Goal: Information Seeking & Learning: Check status

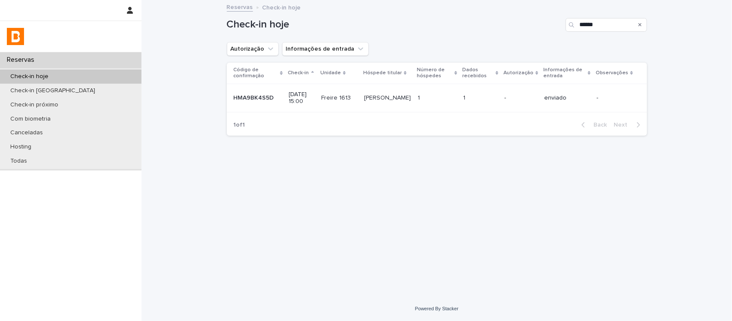
click at [640, 24] on icon "Search" at bounding box center [639, 24] width 3 height 5
click at [245, 52] on button "Autorização" at bounding box center [253, 49] width 52 height 14
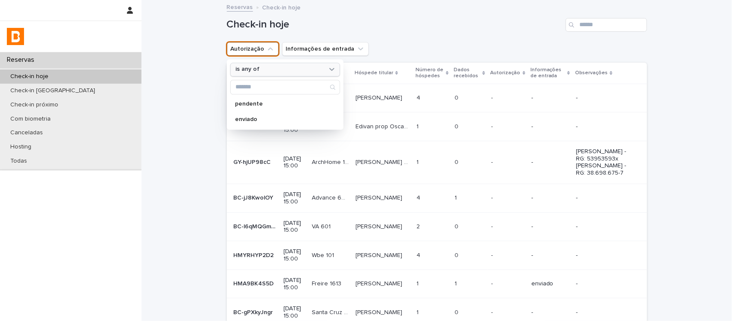
click at [269, 71] on div "is any of" at bounding box center [279, 69] width 95 height 9
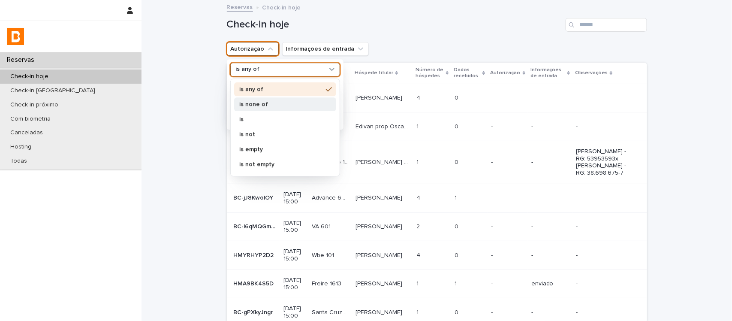
click at [287, 108] on div "is none of" at bounding box center [285, 104] width 102 height 14
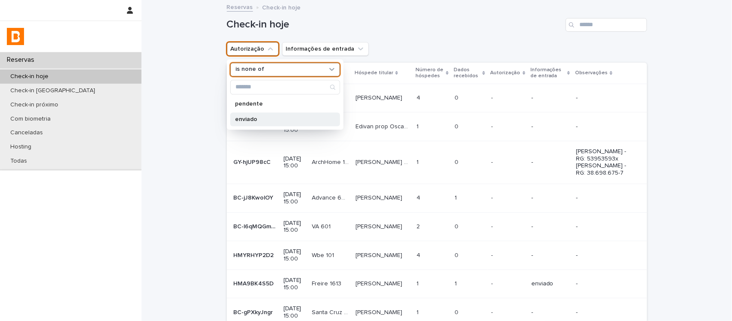
click at [286, 123] on div "enviado" at bounding box center [285, 119] width 110 height 14
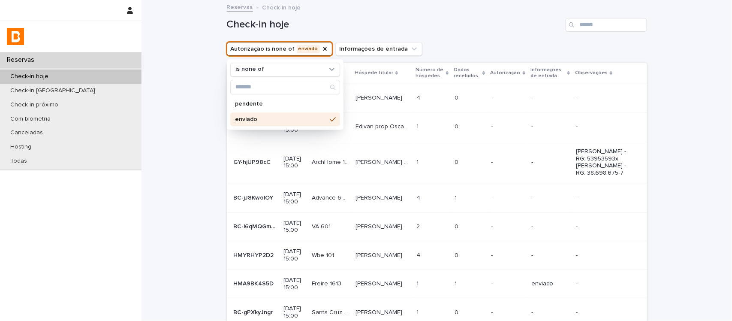
click at [451, 30] on h1 "Check-in hoje" at bounding box center [394, 24] width 335 height 12
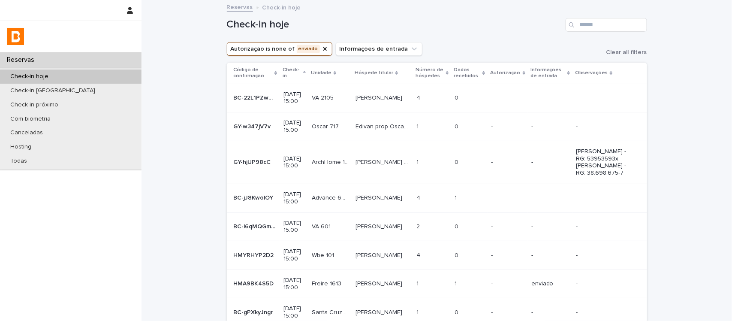
click at [485, 77] on div "Dados recebidos" at bounding box center [469, 73] width 31 height 16
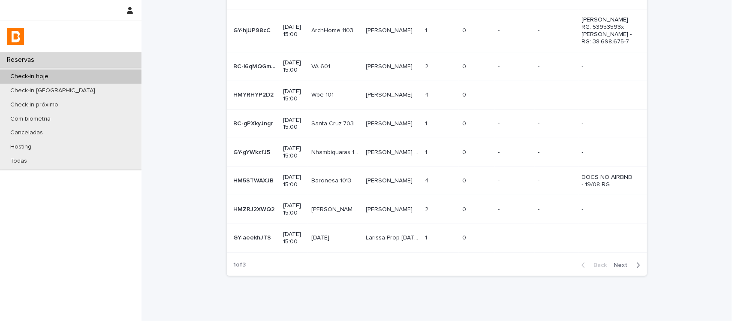
scroll to position [176, 0]
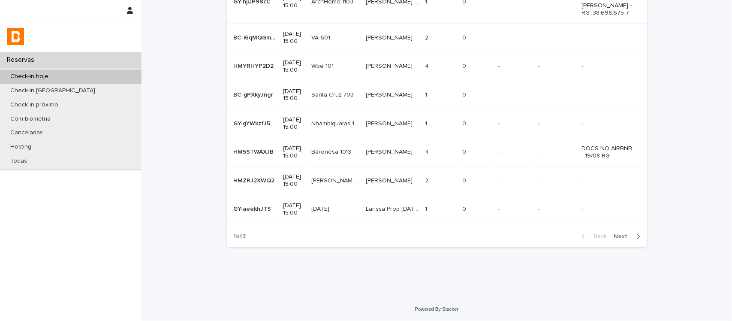
click at [611, 239] on button "Next" at bounding box center [629, 236] width 36 height 8
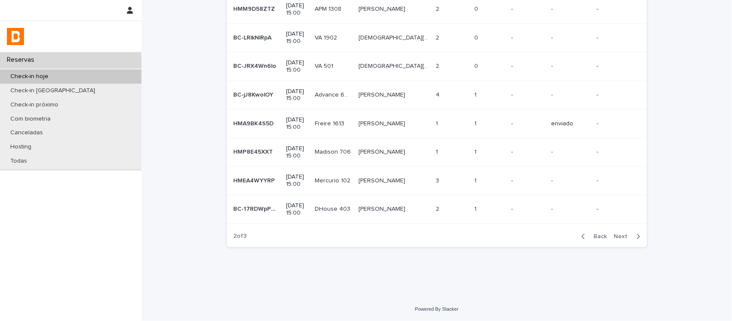
click at [619, 238] on span "Next" at bounding box center [623, 236] width 19 height 6
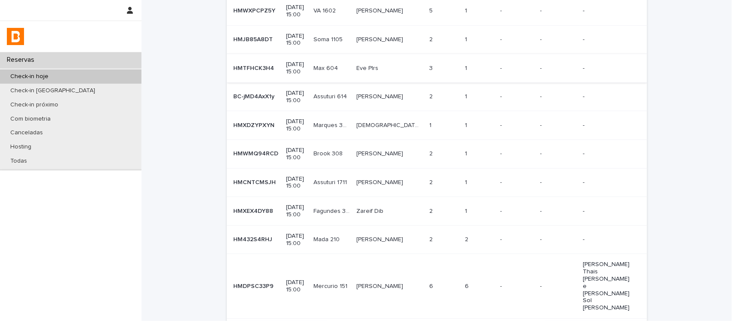
scroll to position [161, 0]
